Goal: Check status: Check status

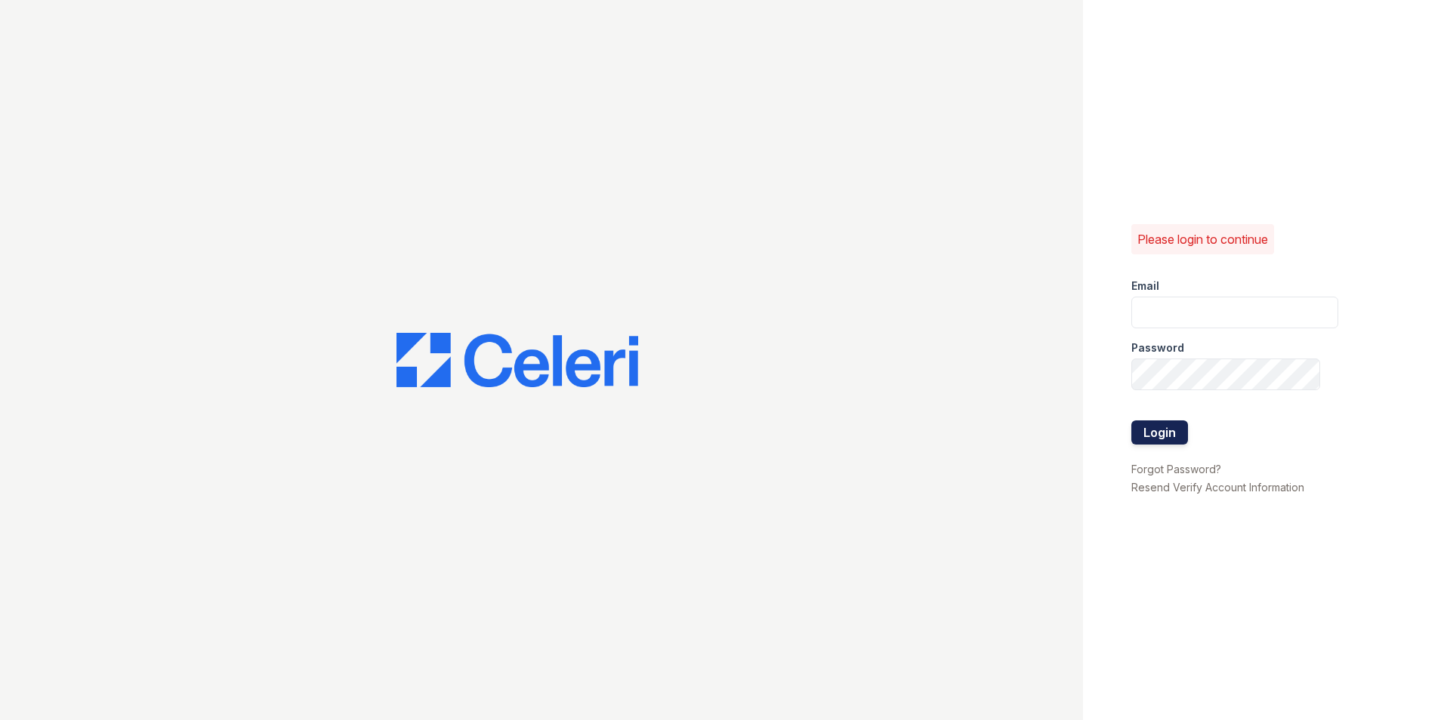
type input "renewattowngate@trinity-pm.com"
click at [1143, 437] on button "Login" at bounding box center [1159, 433] width 57 height 24
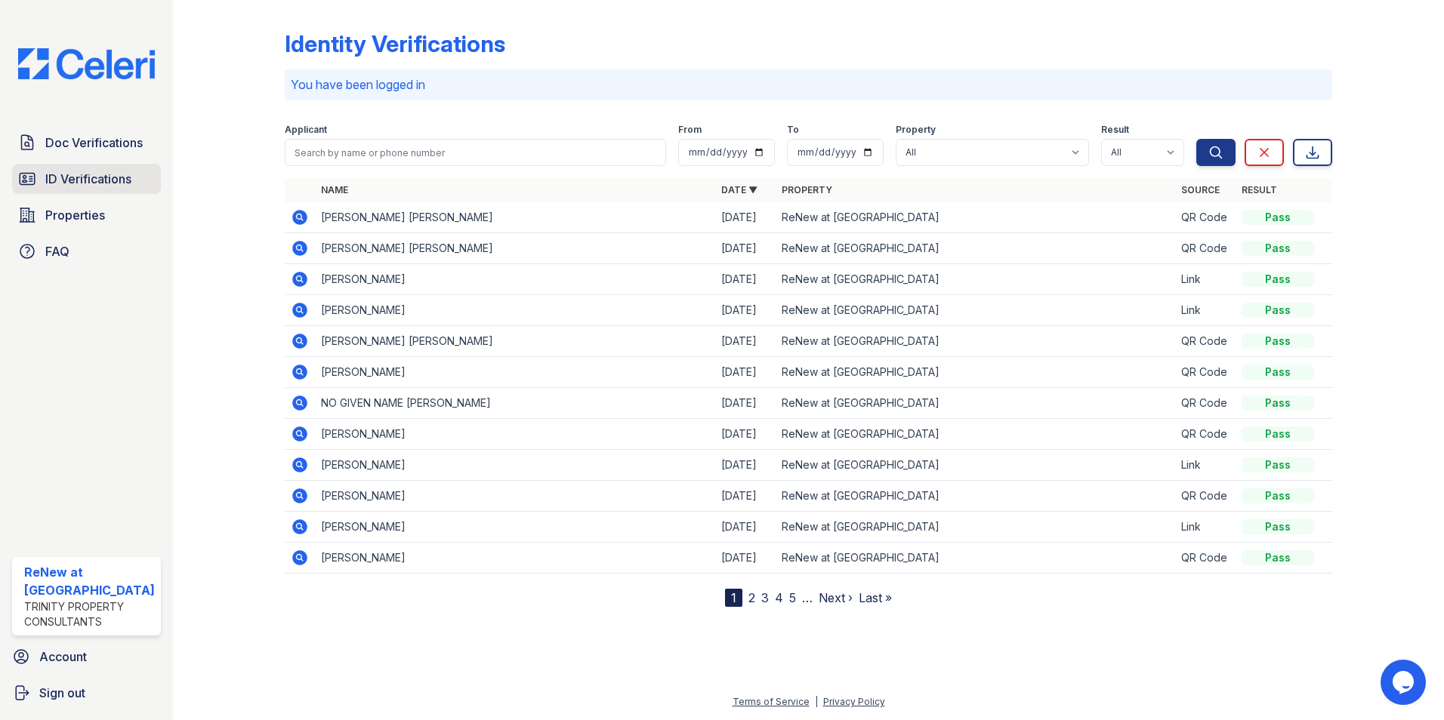
click at [116, 177] on span "ID Verifications" at bounding box center [88, 179] width 86 height 18
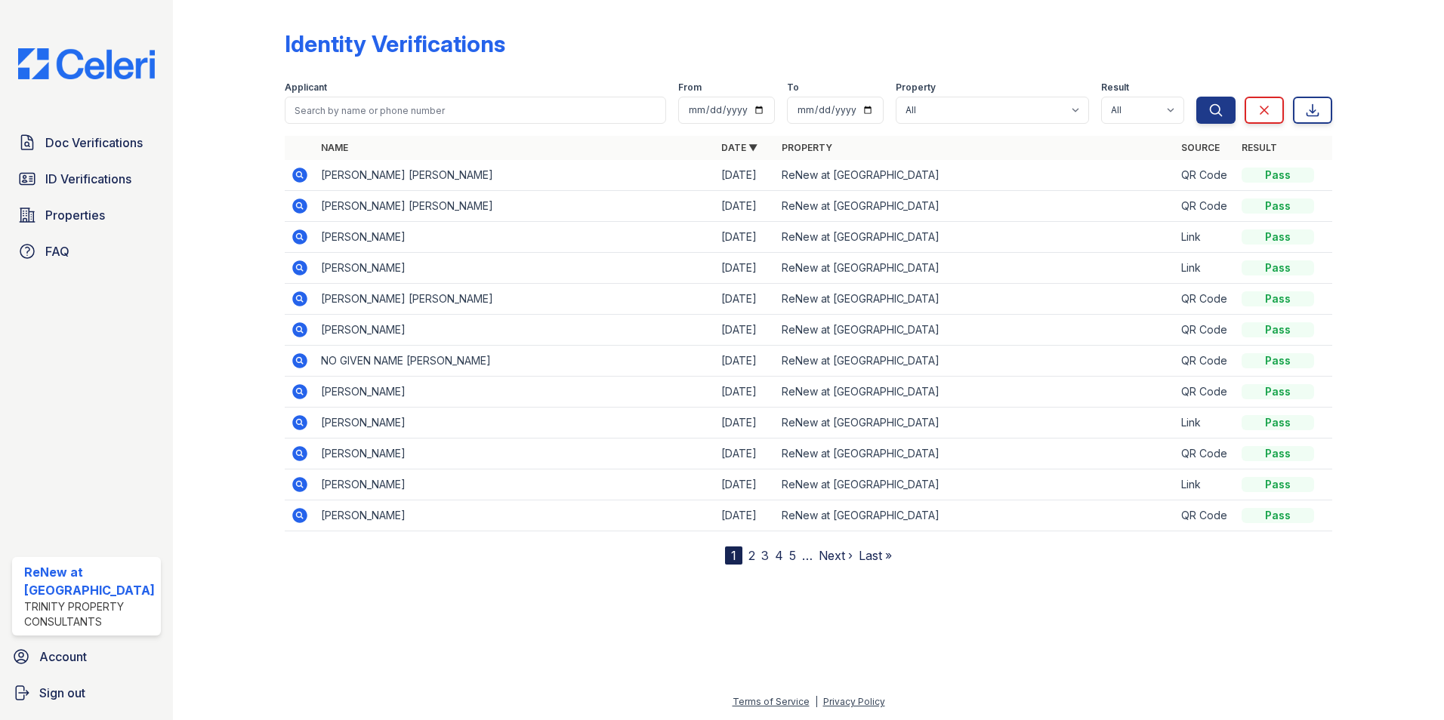
click at [294, 174] on icon at bounding box center [299, 175] width 15 height 15
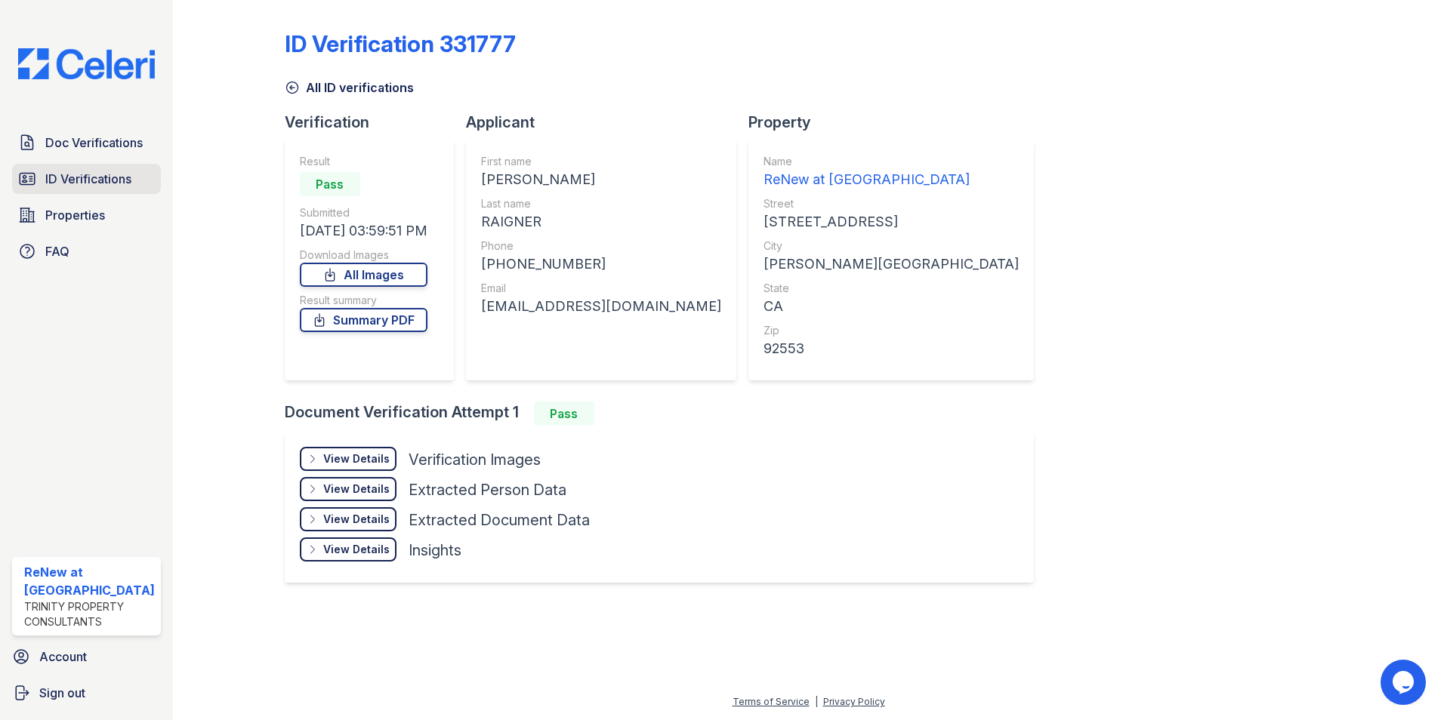
click at [93, 177] on span "ID Verifications" at bounding box center [88, 179] width 86 height 18
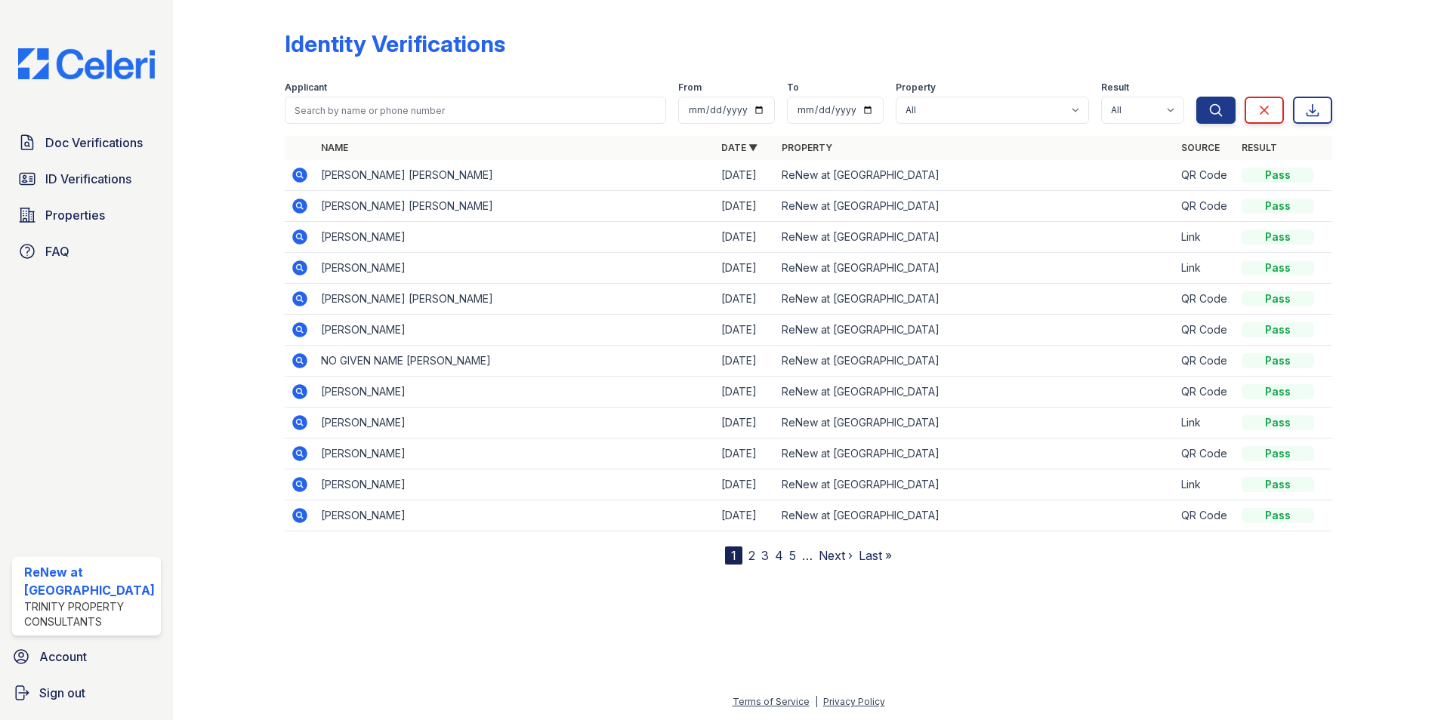
drag, startPoint x: 599, startPoint y: 631, endPoint x: 611, endPoint y: 640, distance: 15.1
click at [611, 640] on div at bounding box center [808, 641] width 1223 height 104
click at [1425, 141] on div "Identity Verifications Filter Applicant From To Property All ReNew at Towngate …" at bounding box center [808, 360] width 1271 height 720
click at [57, 175] on span "ID Verifications" at bounding box center [88, 179] width 86 height 18
click at [79, 140] on span "Doc Verifications" at bounding box center [93, 143] width 97 height 18
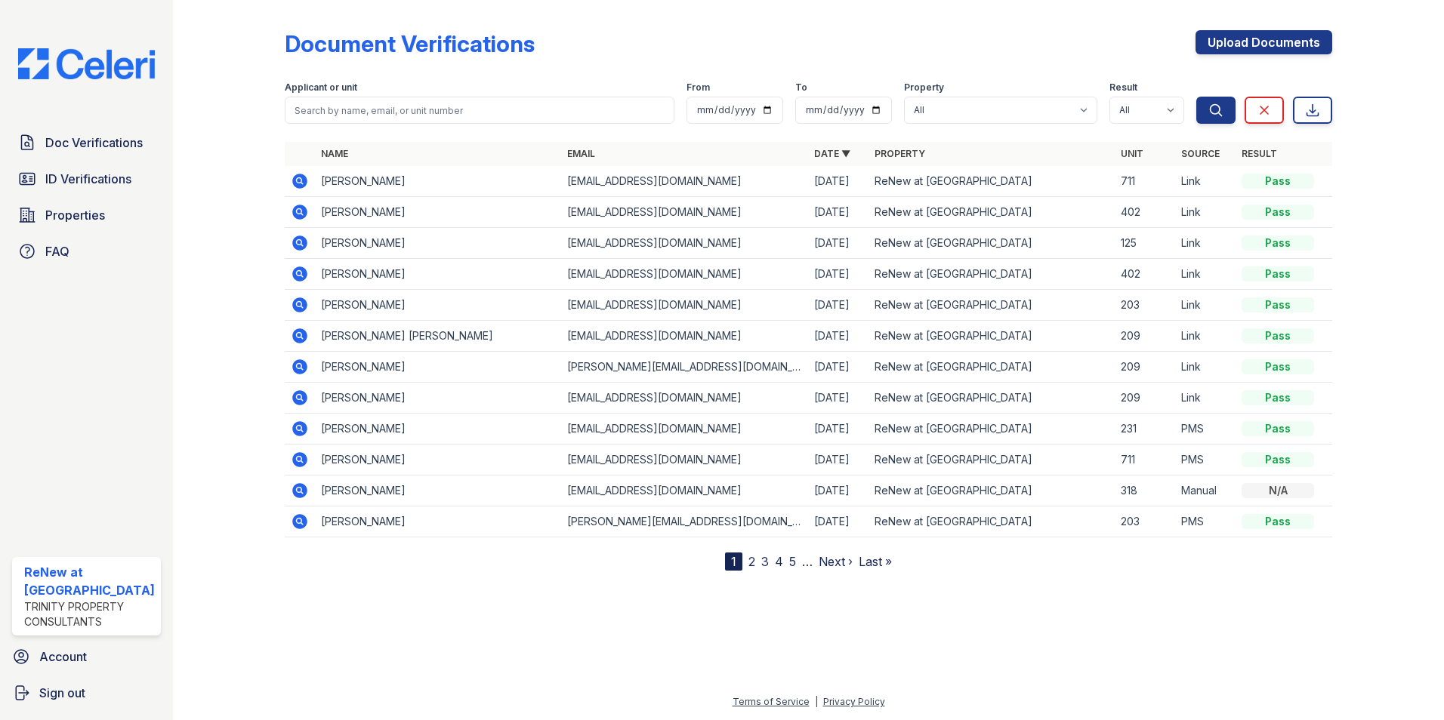
click at [76, 180] on span "ID Verifications" at bounding box center [88, 179] width 86 height 18
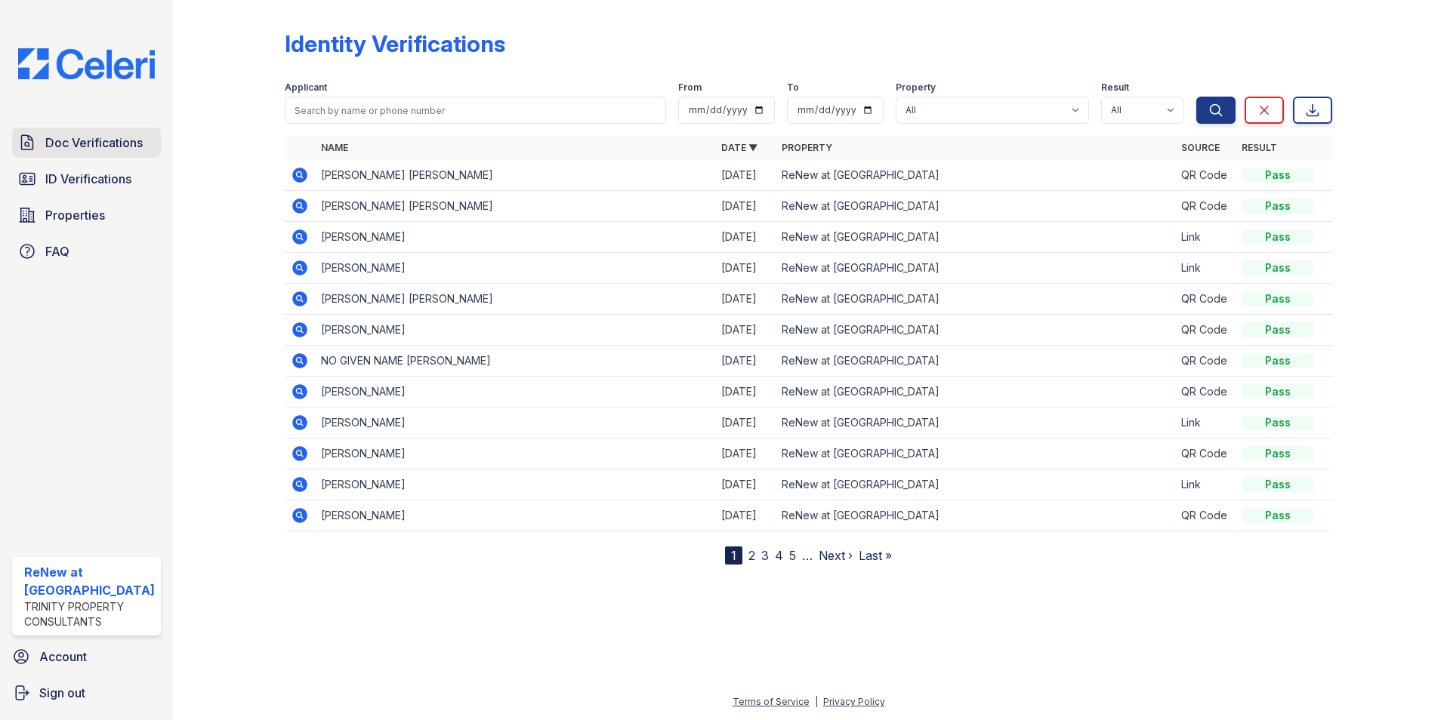
click at [66, 150] on span "Doc Verifications" at bounding box center [93, 143] width 97 height 18
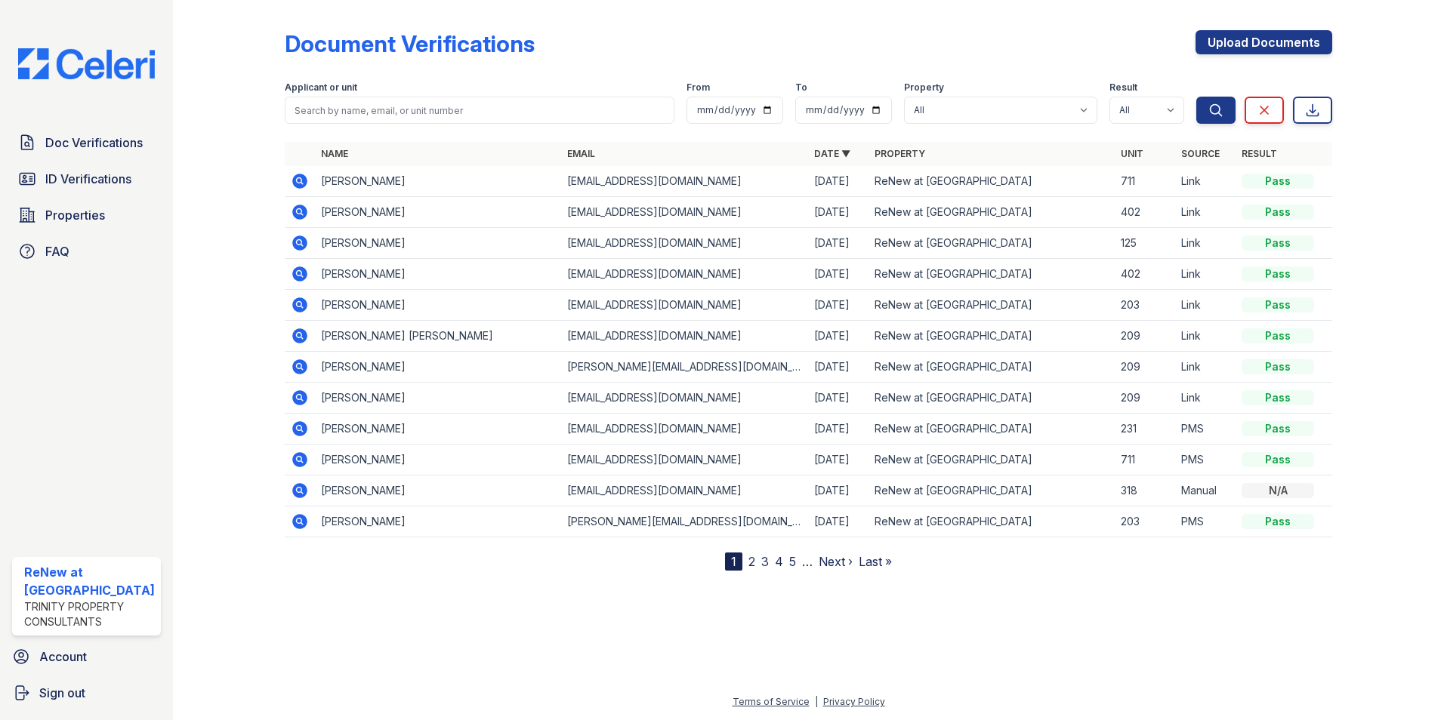
click at [66, 150] on span "Doc Verifications" at bounding box center [93, 143] width 97 height 18
click at [66, 178] on span "ID Verifications" at bounding box center [88, 179] width 86 height 18
